Goal: Task Accomplishment & Management: Manage account settings

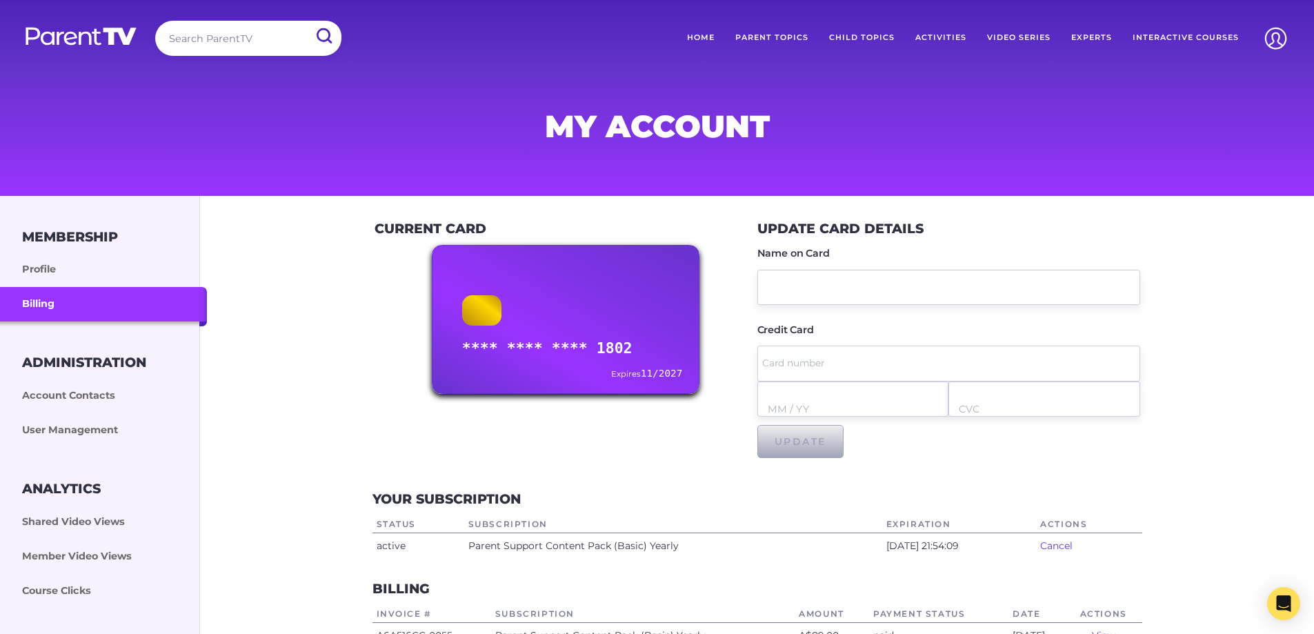
scroll to position [207, 0]
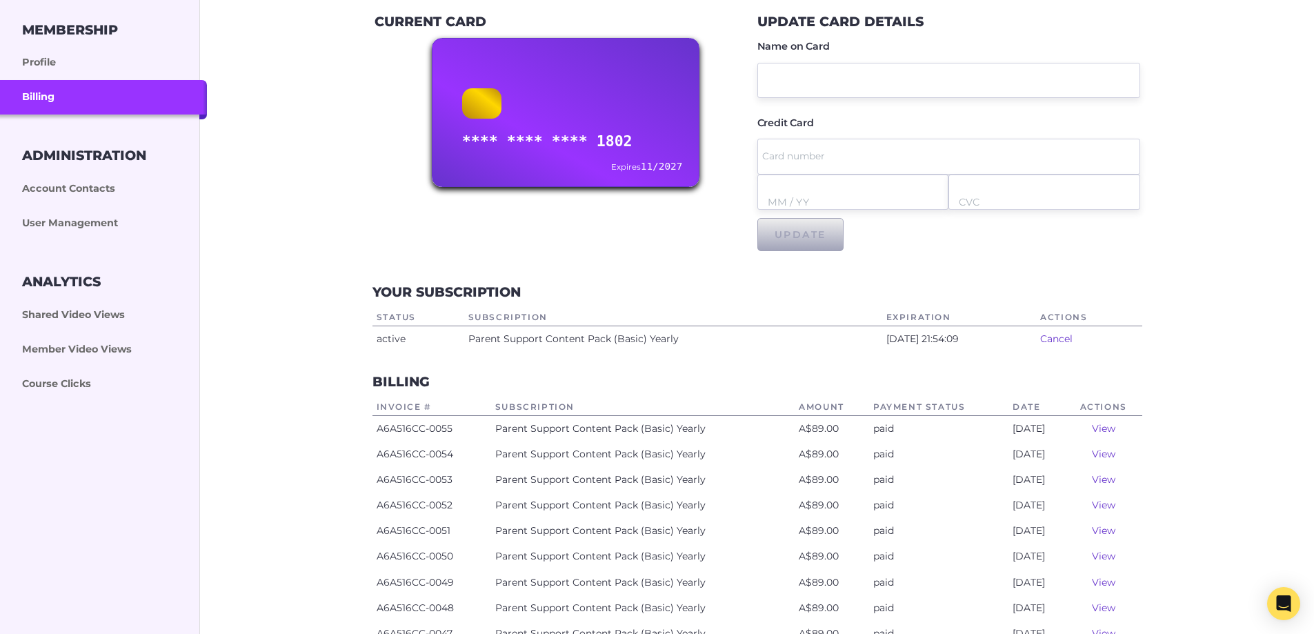
click at [1111, 427] on link "View" at bounding box center [1103, 428] width 23 height 12
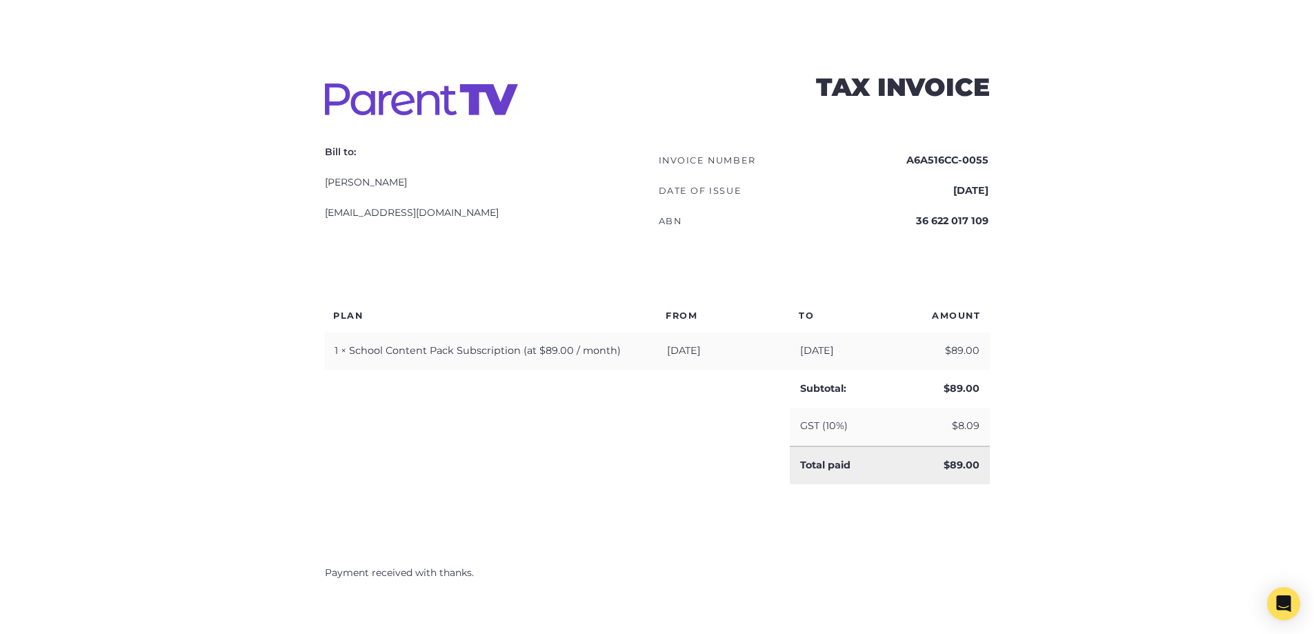
scroll to position [604, 0]
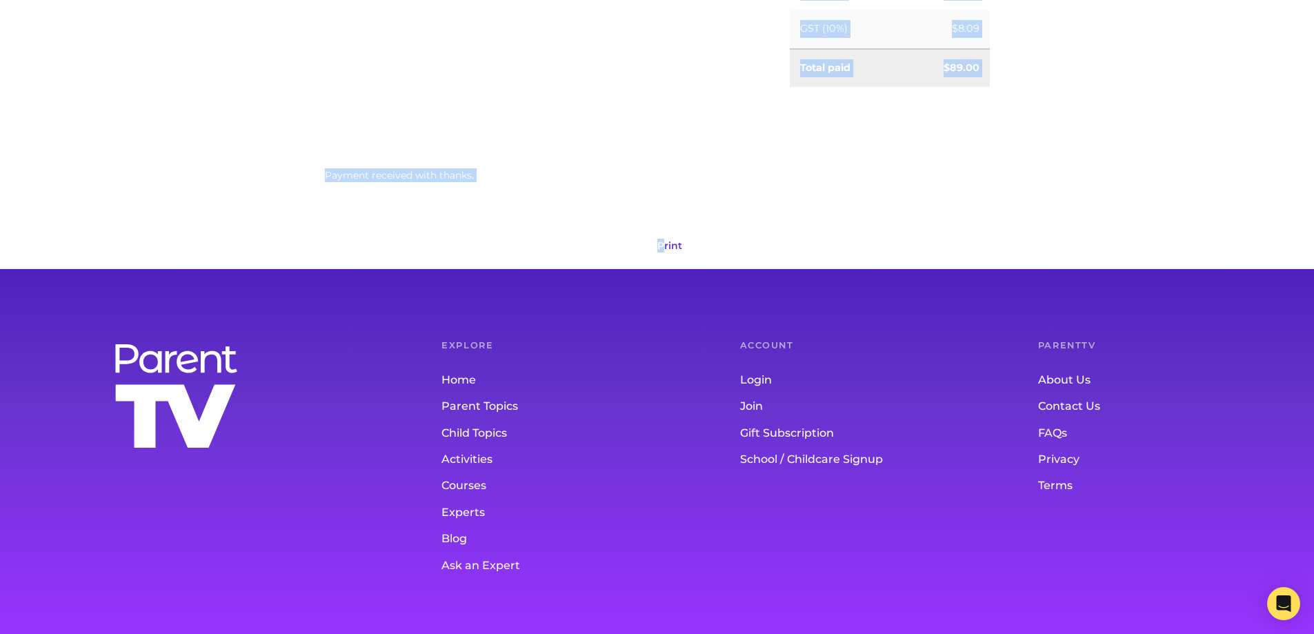
click at [665, 246] on html "Search ParentTV Home Parent Topics Child Topics Activities Video Series Experts…" at bounding box center [657, 15] width 1314 height 1238
click at [671, 246] on link "Print" at bounding box center [669, 245] width 25 height 12
